Goal: Navigation & Orientation: Go to known website

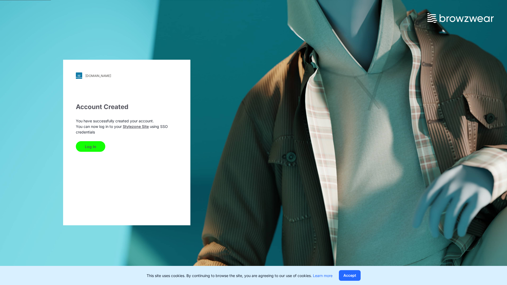
click at [92, 146] on button "Log In" at bounding box center [90, 146] width 29 height 11
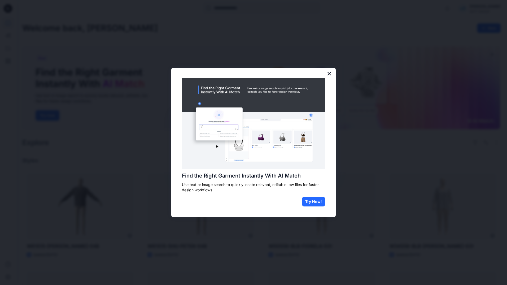
click at [329, 73] on button "×" at bounding box center [329, 73] width 5 height 8
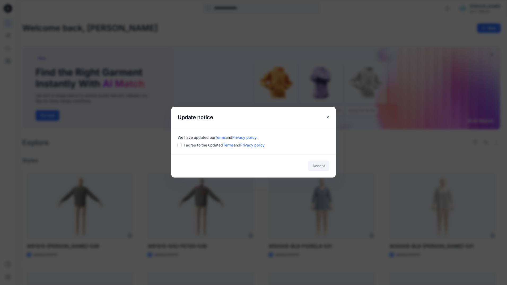
click at [320, 165] on div "Accept" at bounding box center [253, 165] width 164 height 23
click at [188, 147] on span "I agree to the updated Terms and Privacy policy" at bounding box center [224, 145] width 81 height 6
click at [182, 144] on div "I agree to the updated Terms and Privacy policy" at bounding box center [254, 145] width 152 height 6
click at [319, 166] on button "Accept" at bounding box center [318, 165] width 21 height 11
